Goal: Task Accomplishment & Management: Complete application form

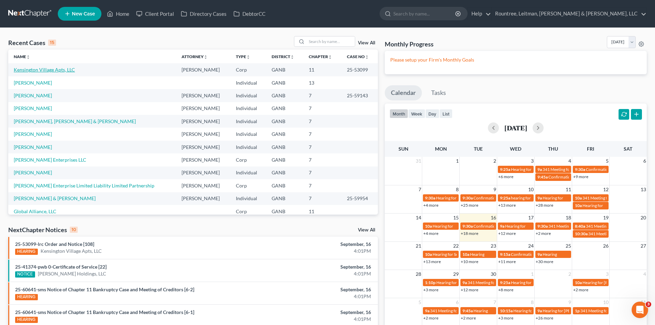
click at [37, 68] on link "Kensington Village Apts, LLC" at bounding box center [44, 70] width 61 height 6
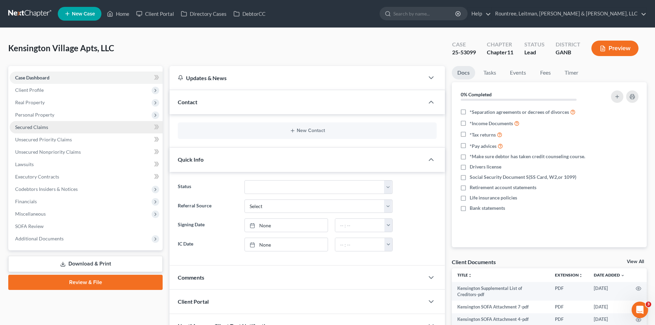
click at [32, 127] on span "Secured Claims" at bounding box center [31, 127] width 33 height 6
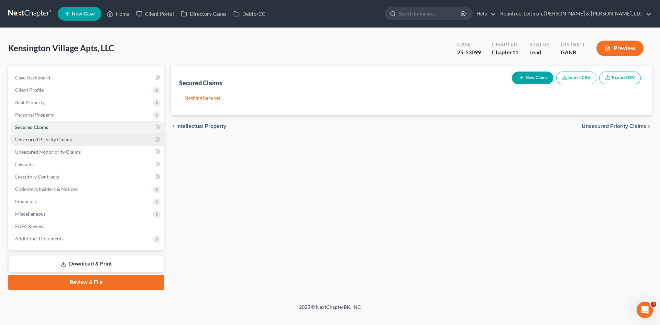
click at [49, 142] on span "Unsecured Priority Claims" at bounding box center [43, 139] width 57 height 6
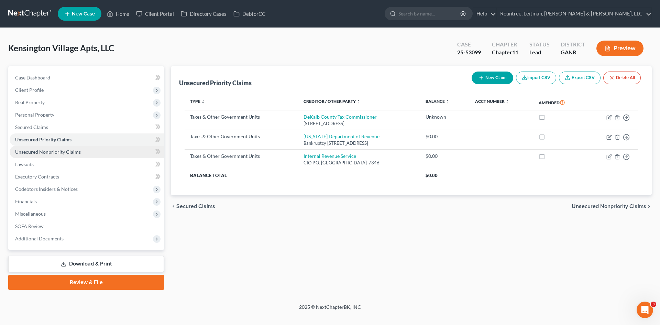
click at [50, 151] on span "Unsecured Nonpriority Claims" at bounding box center [48, 152] width 66 height 6
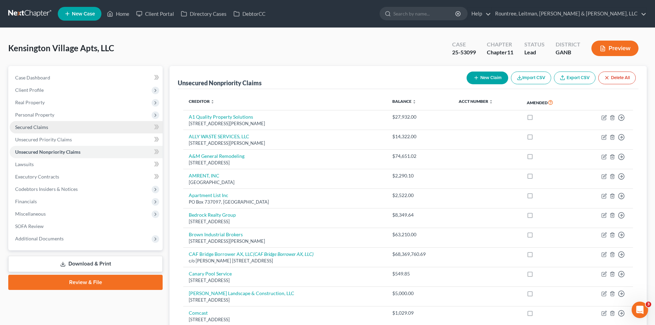
click at [41, 123] on link "Secured Claims" at bounding box center [86, 127] width 153 height 12
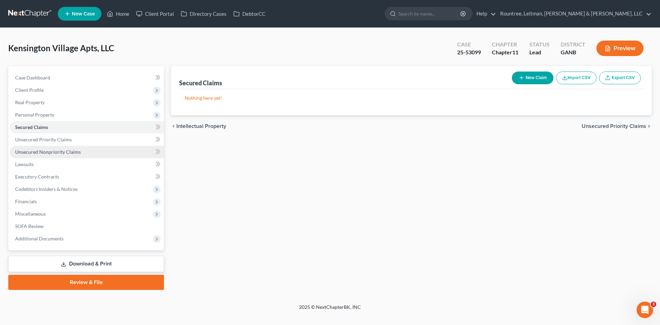
click at [62, 152] on span "Unsecured Nonpriority Claims" at bounding box center [48, 152] width 66 height 6
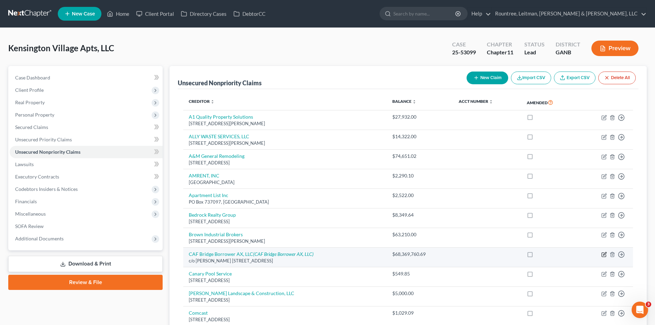
click at [604, 253] on icon "button" at bounding box center [604, 255] width 4 height 4
select select "9"
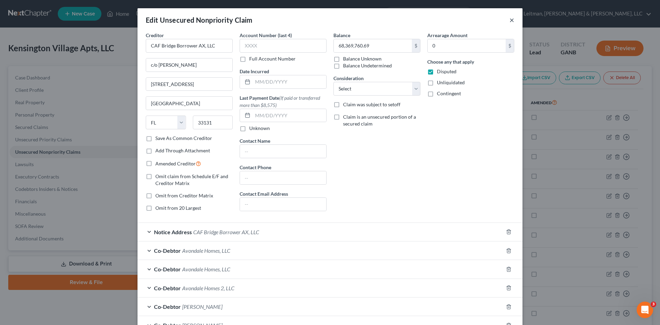
click at [510, 21] on button "×" at bounding box center [511, 20] width 5 height 8
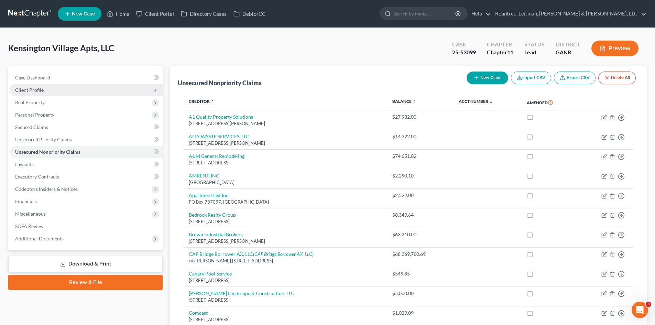
click at [26, 95] on span "Client Profile" at bounding box center [86, 90] width 153 height 12
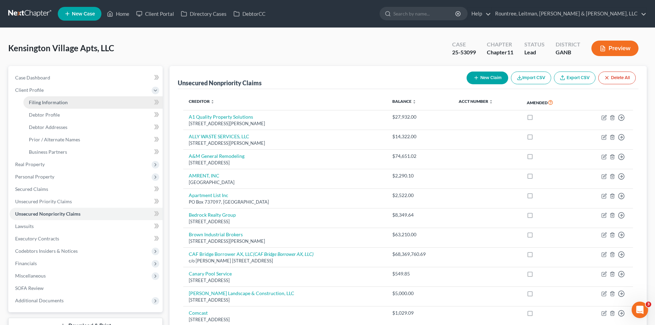
click at [50, 103] on span "Filing Information" at bounding box center [48, 102] width 39 height 6
select select "3"
select select "1"
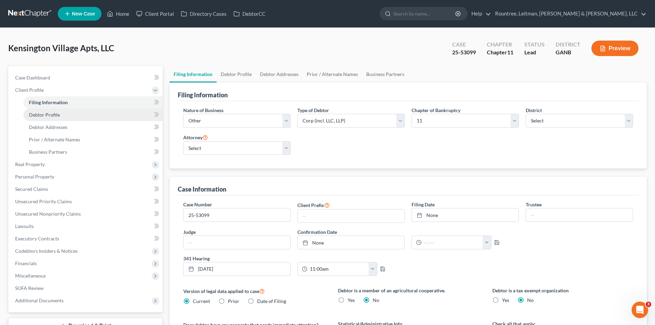
click at [50, 117] on span "Debtor Profile" at bounding box center [44, 115] width 31 height 6
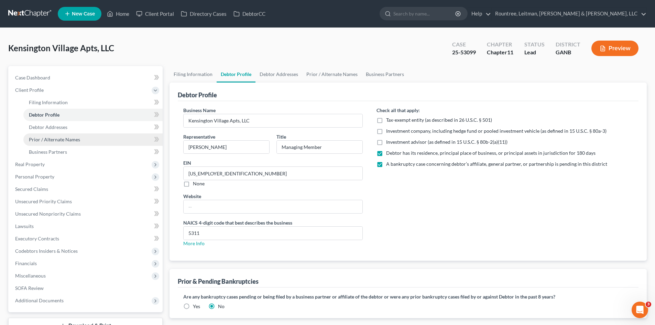
radio input "true"
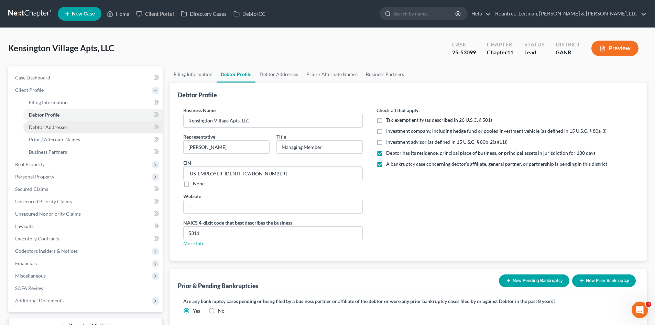
click at [52, 128] on span "Debtor Addresses" at bounding box center [48, 127] width 39 height 6
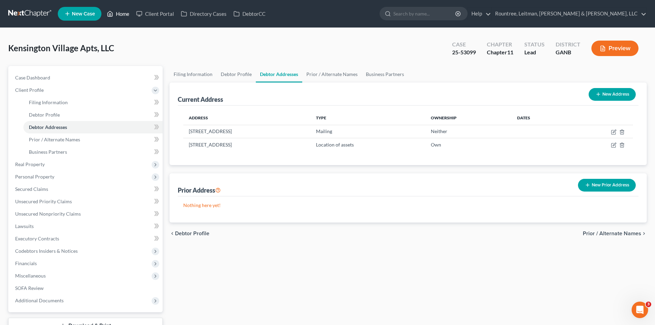
click at [119, 12] on link "Home" at bounding box center [117, 14] width 29 height 12
